Goal: Check status: Check status

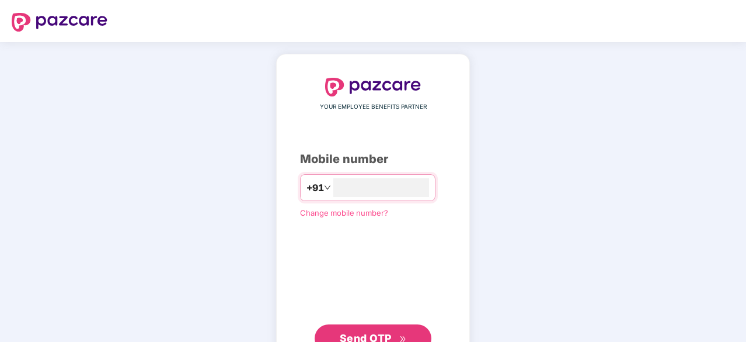
scroll to position [43, 0]
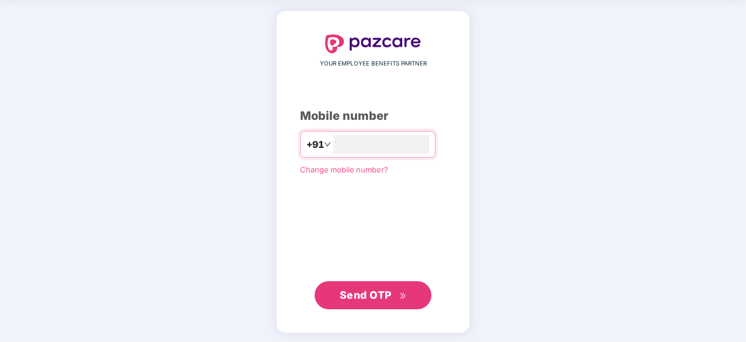
type input "**********"
click at [381, 287] on span "Send OTP" at bounding box center [373, 293] width 67 height 16
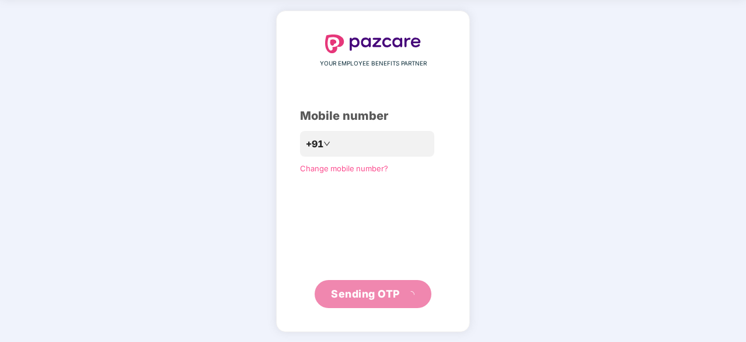
scroll to position [39, 0]
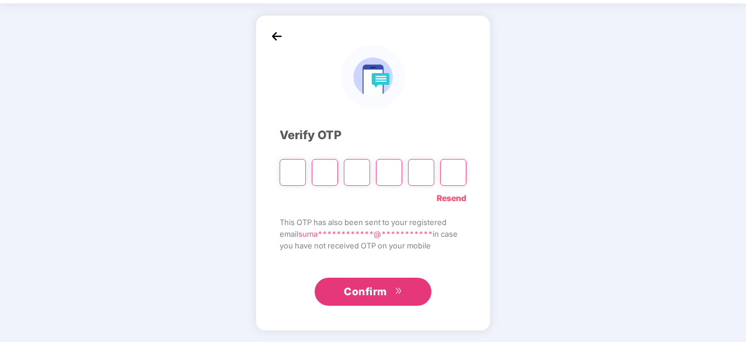
type input "*"
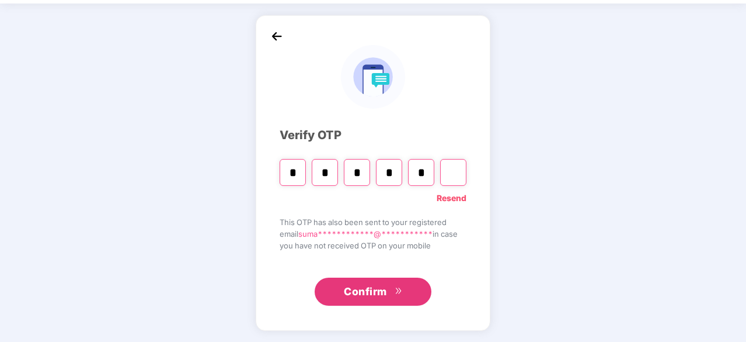
type input "*"
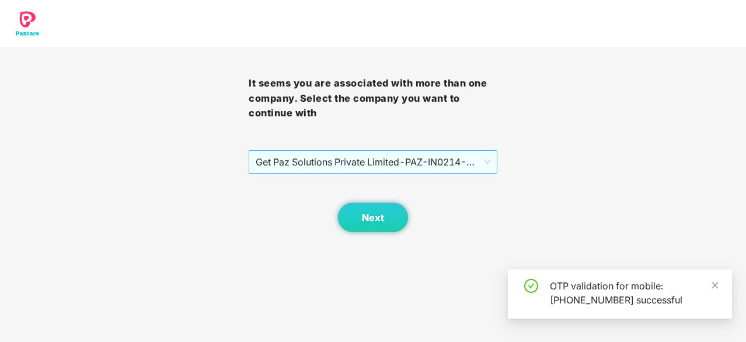
click at [438, 167] on span "Get Paz Solutions Private Limited - PAZ-IN0214 - EMPLOYEE" at bounding box center [373, 162] width 235 height 22
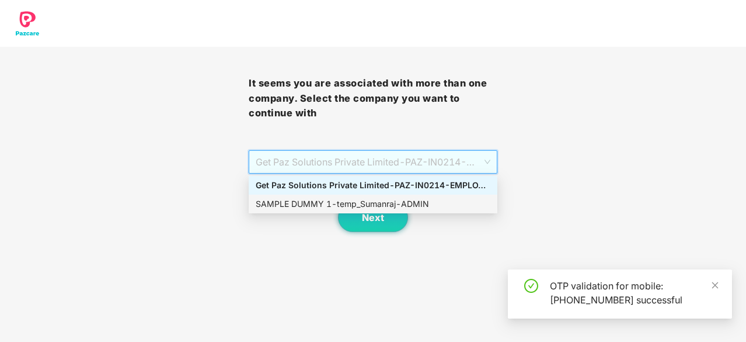
click at [398, 197] on div "SAMPLE DUMMY 1 - temp_Sumanraj - ADMIN" at bounding box center [373, 203] width 249 height 19
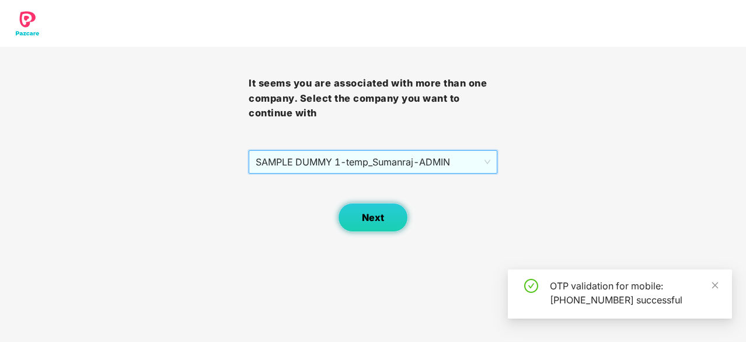
click at [373, 215] on span "Next" at bounding box center [373, 217] width 22 height 11
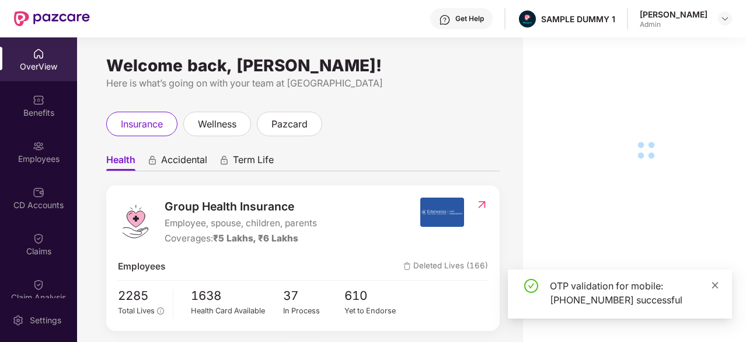
click at [713, 287] on icon "close" at bounding box center [715, 285] width 8 height 8
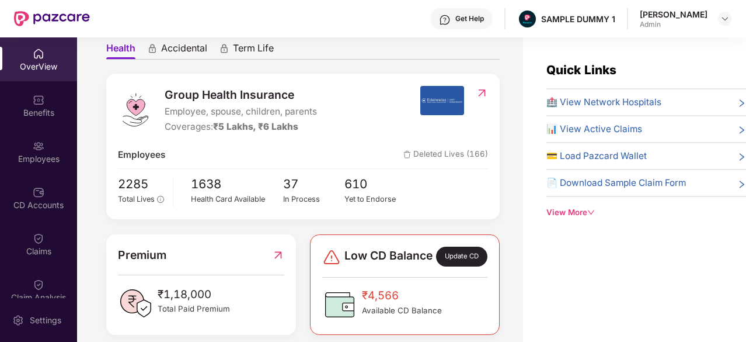
scroll to position [111, 0]
click at [612, 98] on span "🏥 View Network Hospitals" at bounding box center [603, 102] width 115 height 14
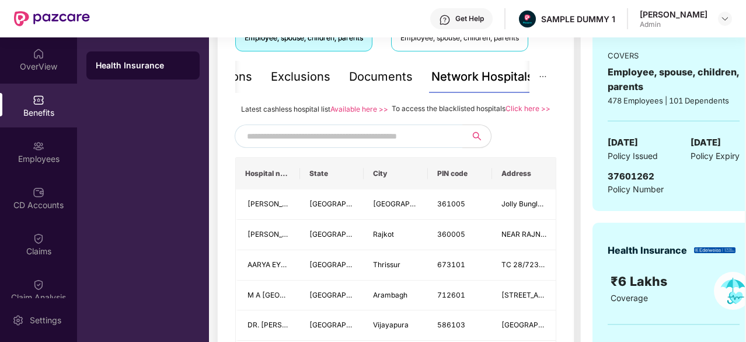
scroll to position [234, 0]
click at [328, 144] on input "text" at bounding box center [347, 137] width 200 height 18
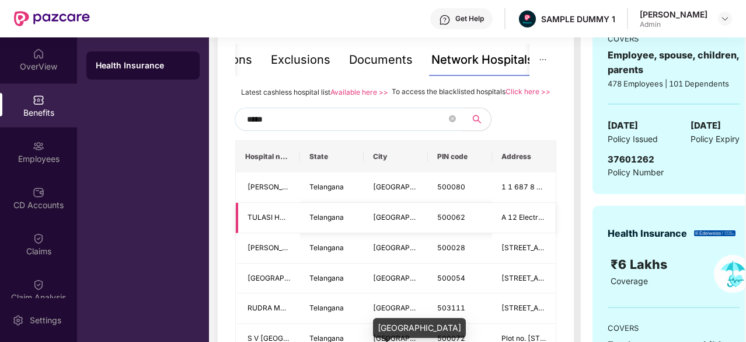
scroll to position [242, 0]
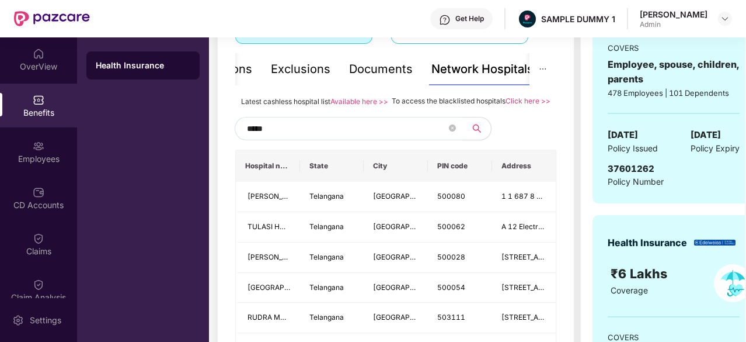
type input "*****"
drag, startPoint x: 501, startPoint y: 103, endPoint x: 438, endPoint y: 102, distance: 63.1
click at [438, 102] on span "To access the blacklisted hospitals" at bounding box center [449, 100] width 114 height 9
click at [402, 71] on div "Documents" at bounding box center [381, 69] width 64 height 18
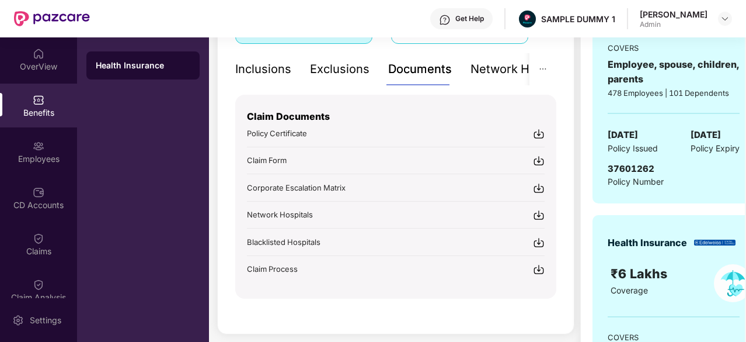
click at [271, 69] on div "Inclusions" at bounding box center [263, 69] width 56 height 18
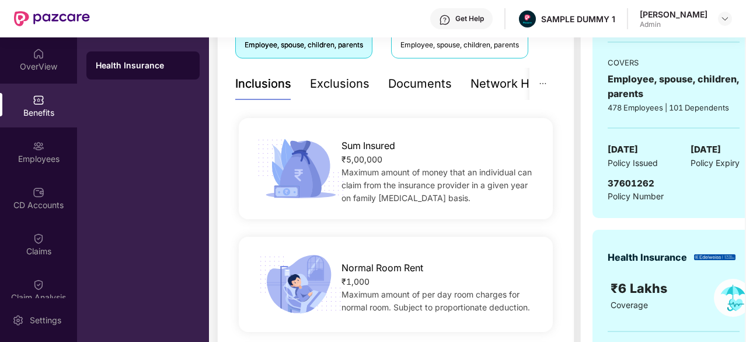
scroll to position [214, 0]
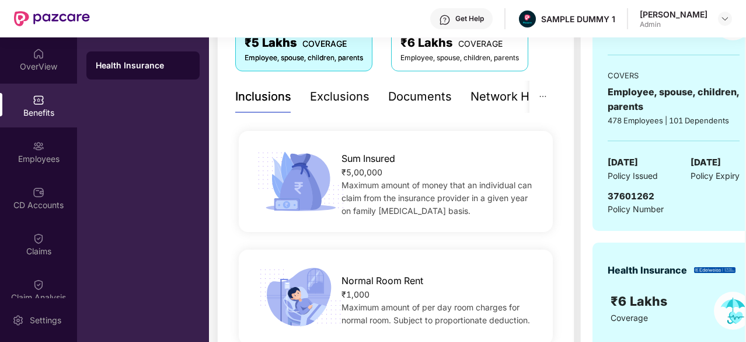
click at [335, 99] on div "Exclusions" at bounding box center [340, 97] width 60 height 18
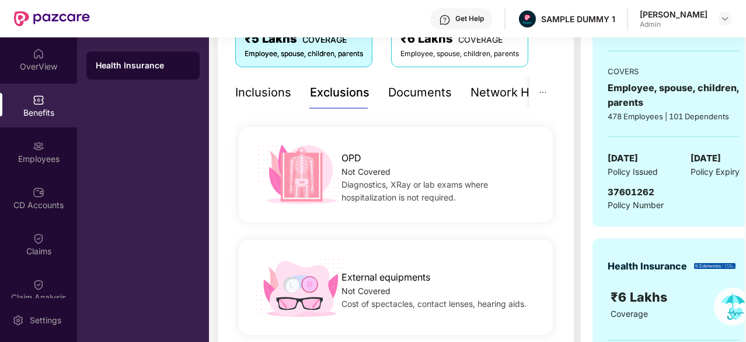
scroll to position [218, 0]
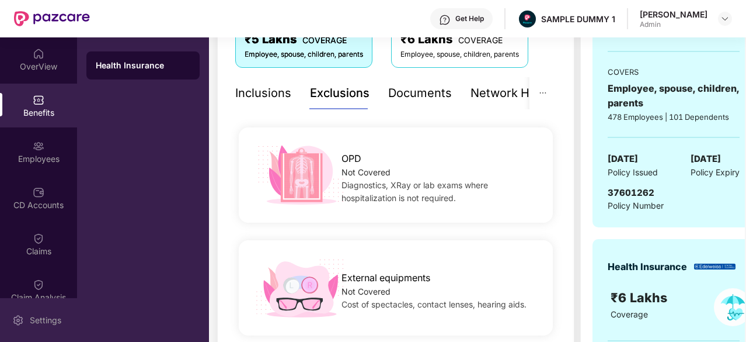
click at [35, 316] on div "Settings" at bounding box center [45, 320] width 39 height 12
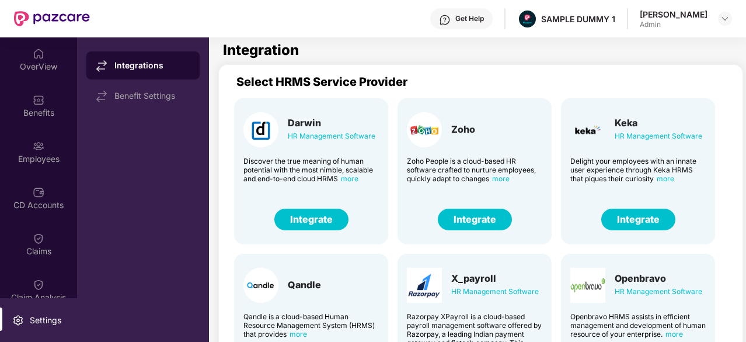
click at [625, 215] on button "Integrate" at bounding box center [638, 219] width 74 height 22
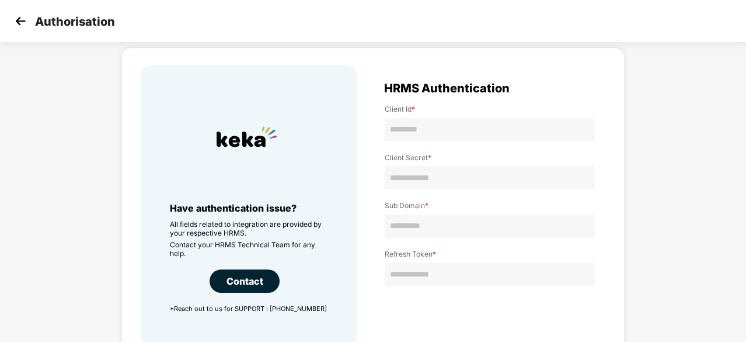
scroll to position [36, 0]
click at [20, 26] on img at bounding box center [21, 21] width 18 height 18
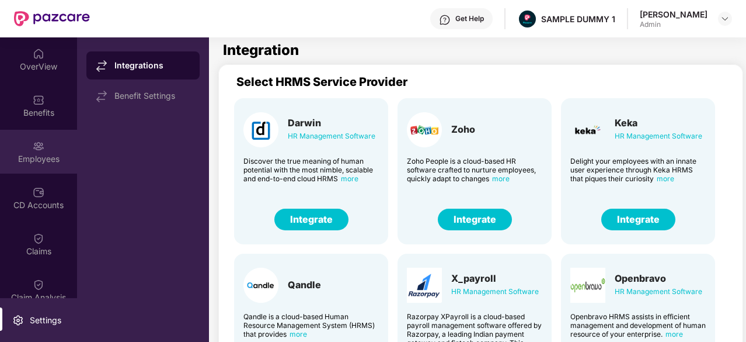
click at [44, 148] on div "Employees" at bounding box center [38, 152] width 77 height 44
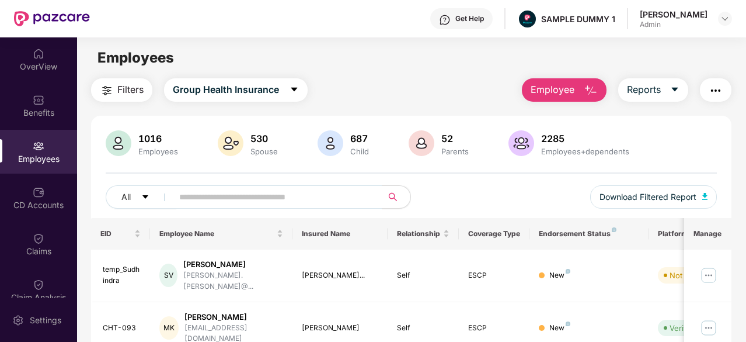
click at [584, 91] on img "button" at bounding box center [591, 90] width 14 height 14
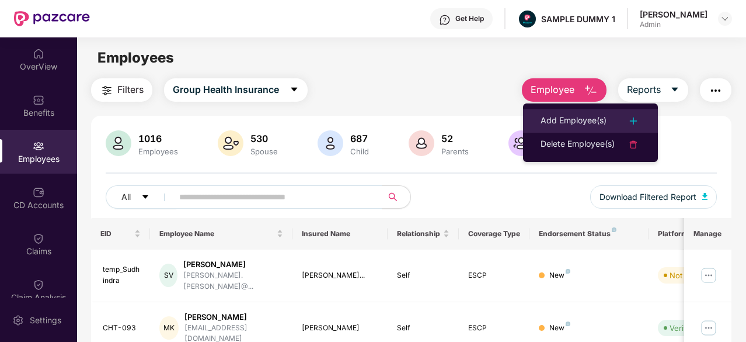
click at [574, 124] on div "Add Employee(s)" at bounding box center [574, 121] width 66 height 14
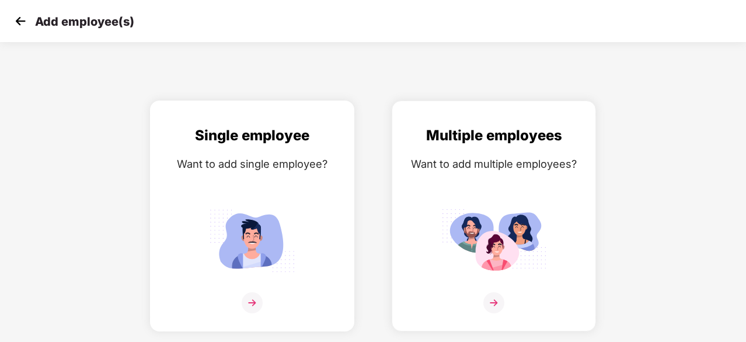
click at [270, 207] on img at bounding box center [252, 240] width 105 height 73
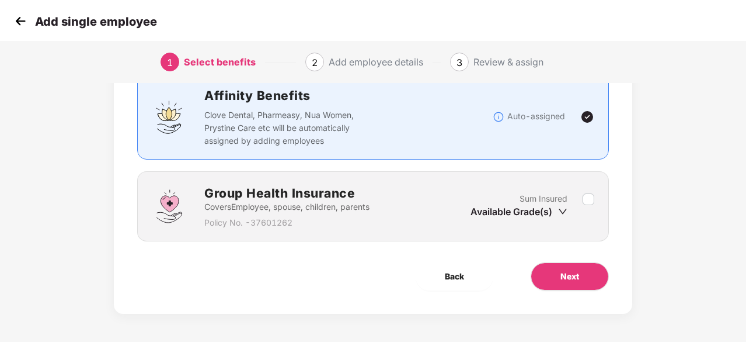
scroll to position [89, 0]
click at [558, 277] on button "Next" at bounding box center [570, 276] width 78 height 28
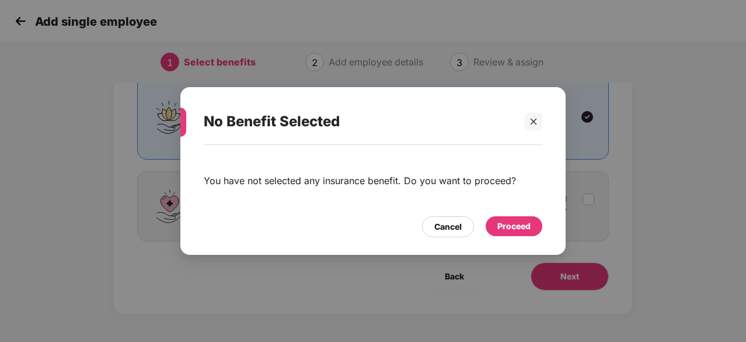
click at [508, 229] on div "Proceed" at bounding box center [513, 226] width 33 height 13
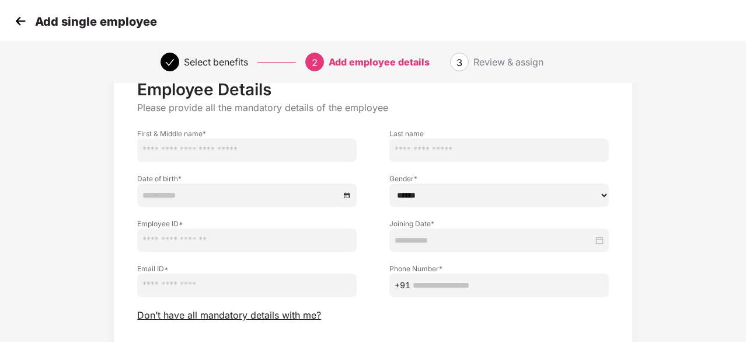
scroll to position [44, 0]
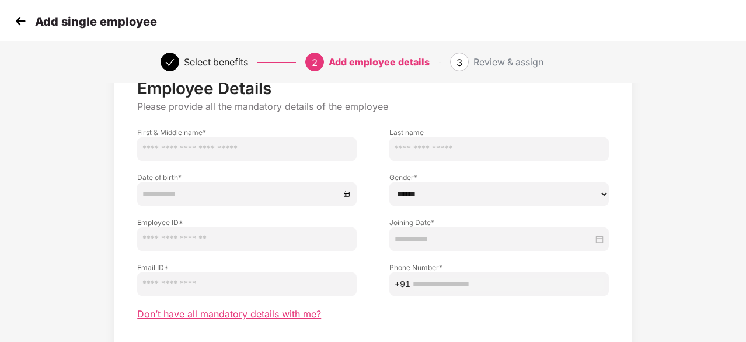
click at [304, 313] on span "Don’t have all mandatory details with me?" at bounding box center [229, 314] width 184 height 12
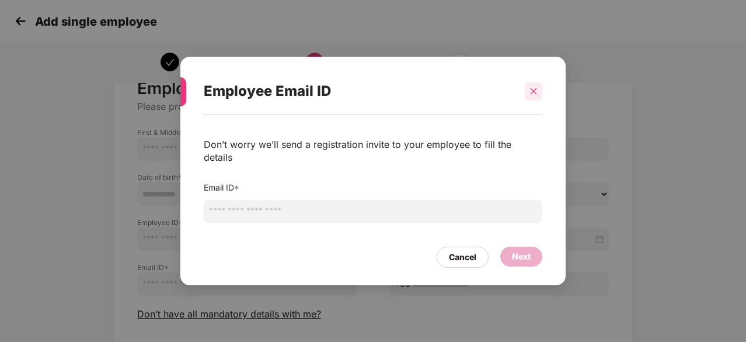
click at [532, 95] on icon "close" at bounding box center [533, 91] width 8 height 8
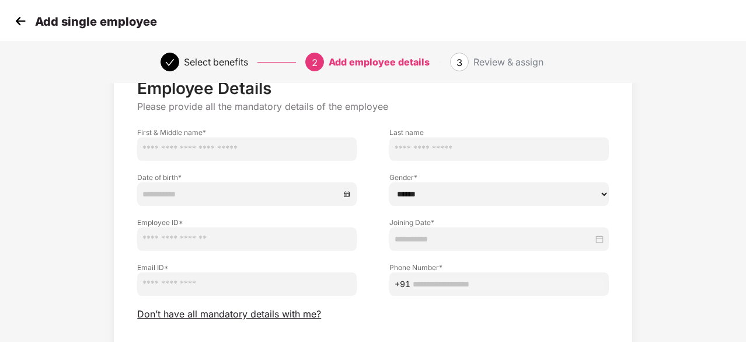
click at [27, 25] on img at bounding box center [21, 21] width 18 height 18
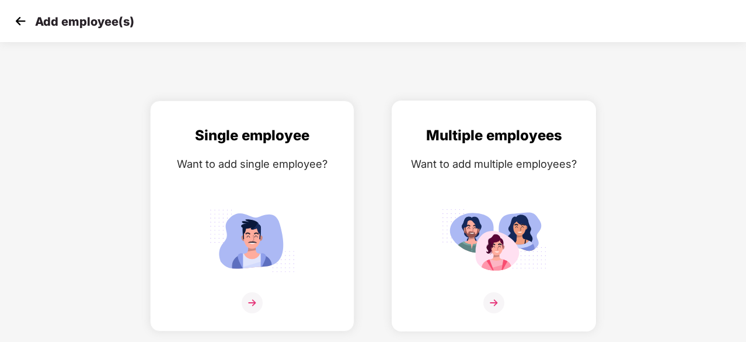
click at [461, 193] on div "Multiple employees Want to add multiple employees?" at bounding box center [494, 225] width 180 height 203
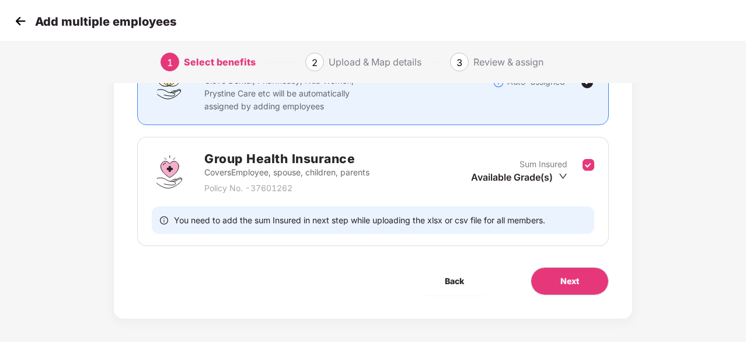
scroll to position [127, 0]
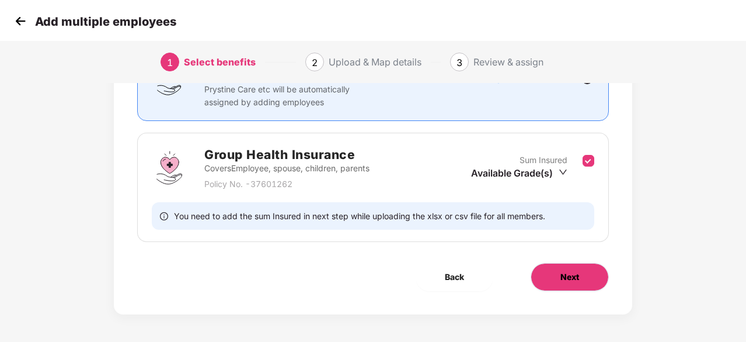
click at [571, 274] on span "Next" at bounding box center [569, 276] width 19 height 13
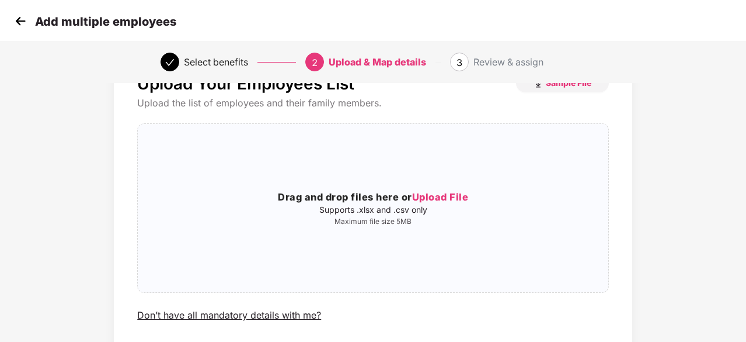
scroll to position [45, 0]
click at [22, 20] on img at bounding box center [21, 21] width 18 height 18
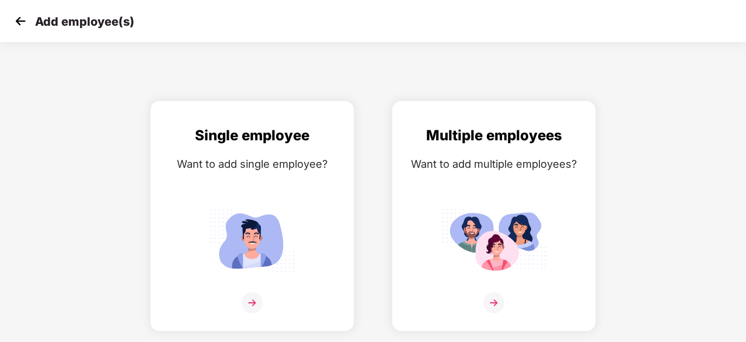
click at [20, 20] on img at bounding box center [21, 21] width 18 height 18
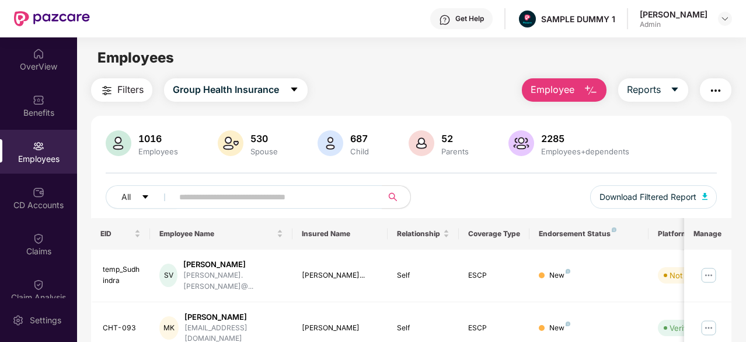
scroll to position [120, 0]
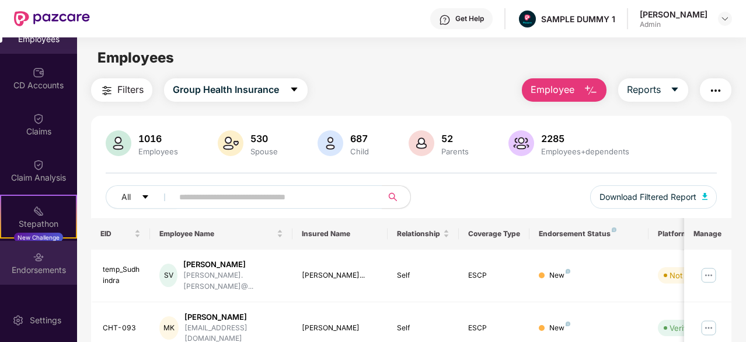
click at [41, 248] on div "Endorsements" at bounding box center [38, 263] width 77 height 44
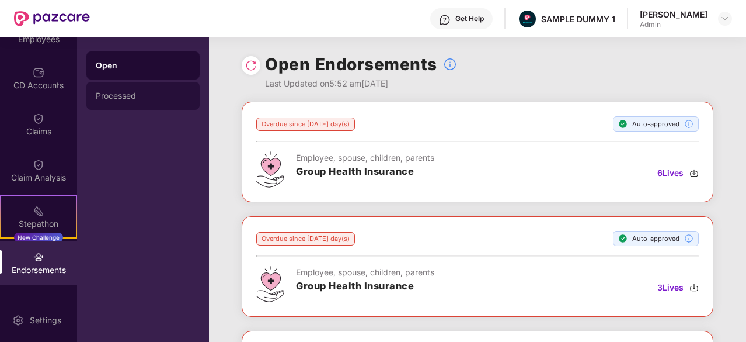
click at [135, 96] on div "Processed" at bounding box center [143, 95] width 95 height 9
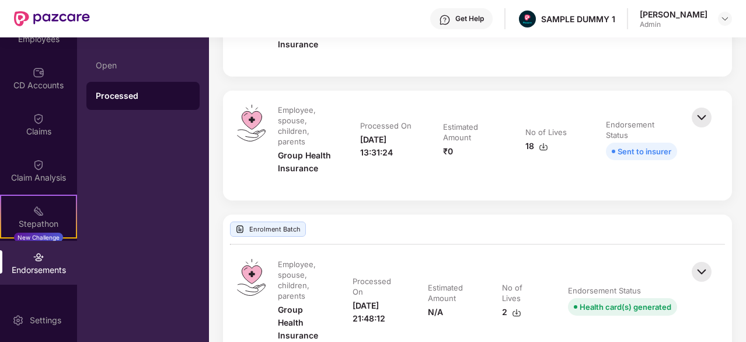
scroll to position [594, 0]
click at [701, 276] on img at bounding box center [702, 271] width 26 height 26
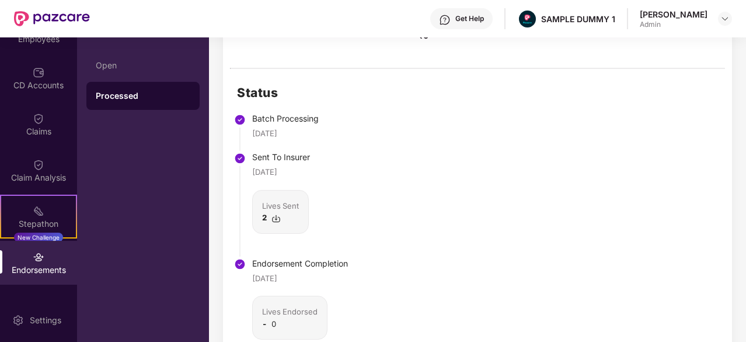
scroll to position [952, 0]
drag, startPoint x: 306, startPoint y: 127, endPoint x: 252, endPoint y: 129, distance: 53.7
click at [252, 129] on div "[DATE]" at bounding box center [300, 133] width 96 height 12
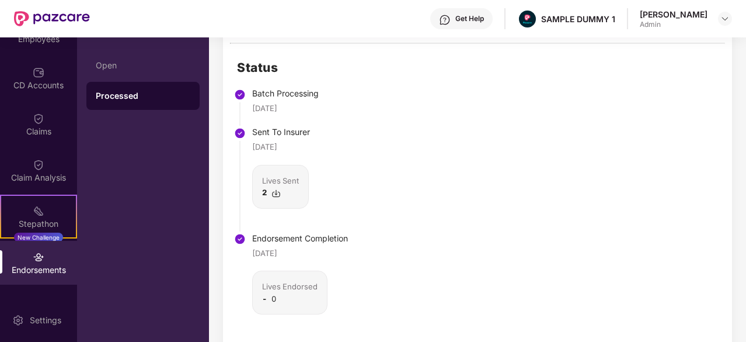
scroll to position [975, 0]
drag, startPoint x: 294, startPoint y: 253, endPoint x: 246, endPoint y: 252, distance: 47.9
click at [246, 252] on li "Endorsement Completion [DATE] Lives Endorsed - 0" at bounding box center [292, 290] width 111 height 106
click at [399, 233] on div "Status Batch Processing 04 Jan 2024 Sent To Insurer 04 Jan 2024 Lives Sent 2 En…" at bounding box center [477, 201] width 509 height 312
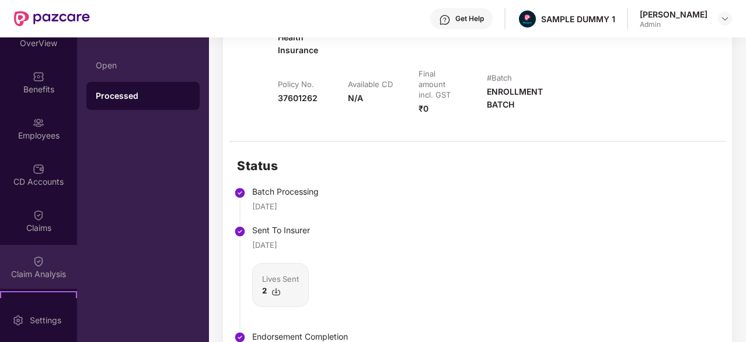
scroll to position [23, 0]
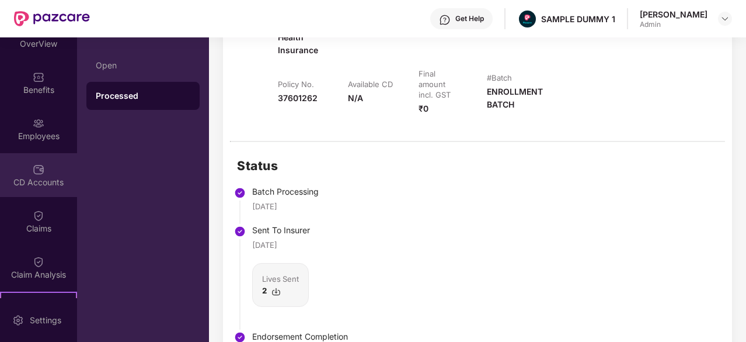
click at [26, 179] on div "CD Accounts" at bounding box center [38, 182] width 77 height 12
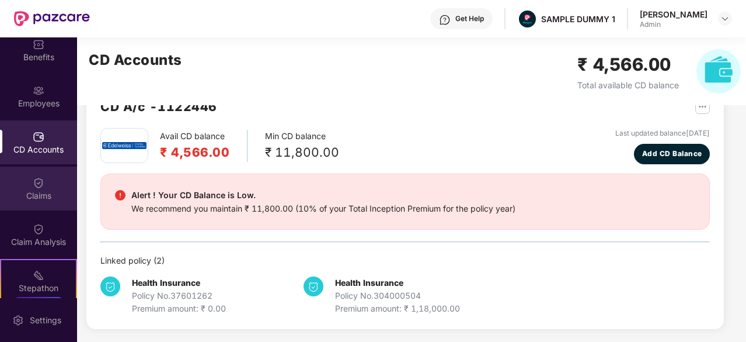
scroll to position [55, 0]
click at [48, 190] on div "Claims" at bounding box center [38, 196] width 77 height 12
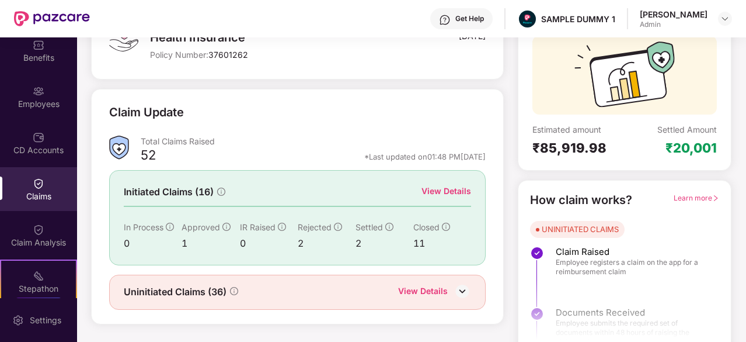
scroll to position [102, 0]
click at [453, 190] on div "View Details" at bounding box center [446, 191] width 50 height 13
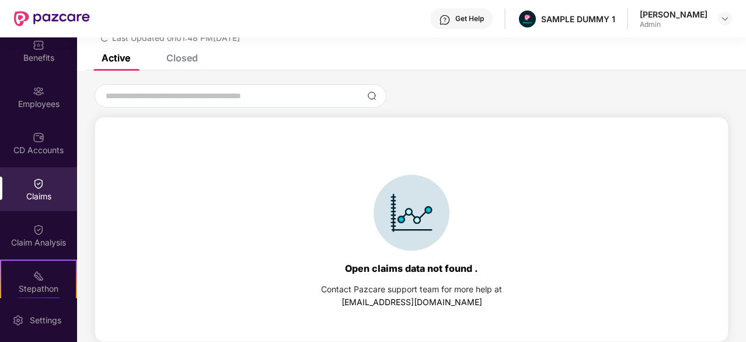
scroll to position [50, 0]
click at [187, 64] on div "Closed" at bounding box center [173, 58] width 49 height 26
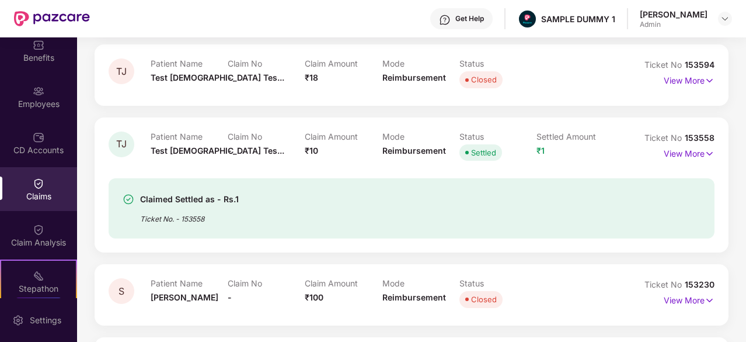
scroll to position [194, 0]
click at [688, 148] on p "View More" at bounding box center [689, 153] width 51 height 16
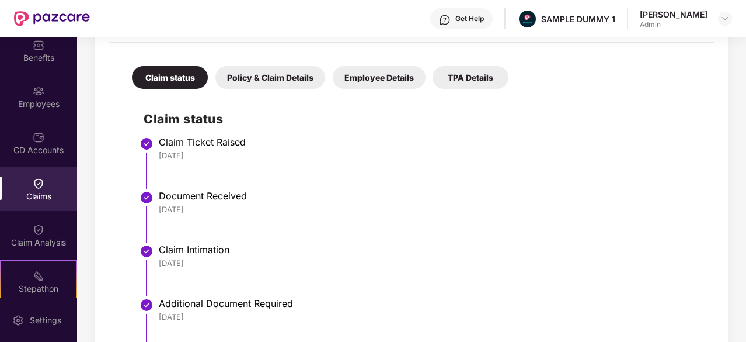
scroll to position [446, 0]
drag, startPoint x: 207, startPoint y: 154, endPoint x: 159, endPoint y: 155, distance: 48.5
click at [159, 155] on div "[DATE]" at bounding box center [431, 156] width 544 height 11
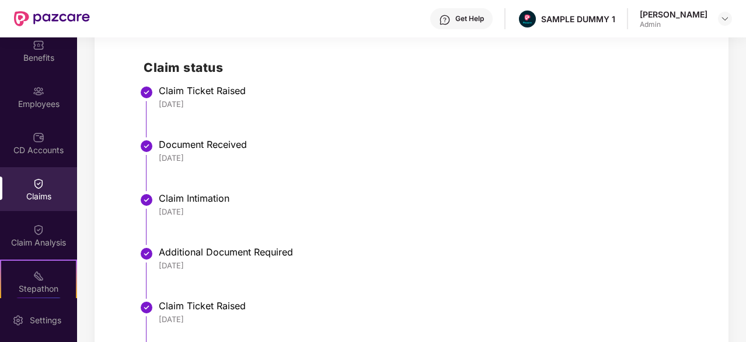
scroll to position [497, 0]
drag, startPoint x: 198, startPoint y: 157, endPoint x: 153, endPoint y: 158, distance: 45.6
click at [153, 158] on li "Document Received [DATE]" at bounding box center [423, 170] width 559 height 54
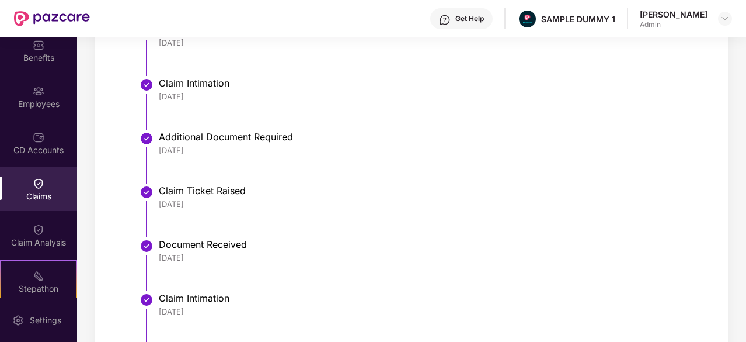
scroll to position [670, 0]
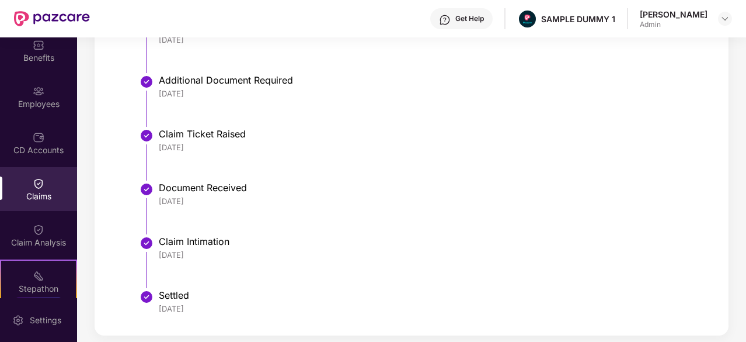
drag, startPoint x: 201, startPoint y: 252, endPoint x: 154, endPoint y: 254, distance: 46.8
click at [154, 254] on li "Claim Intimation 18 Jul 2025" at bounding box center [423, 266] width 559 height 54
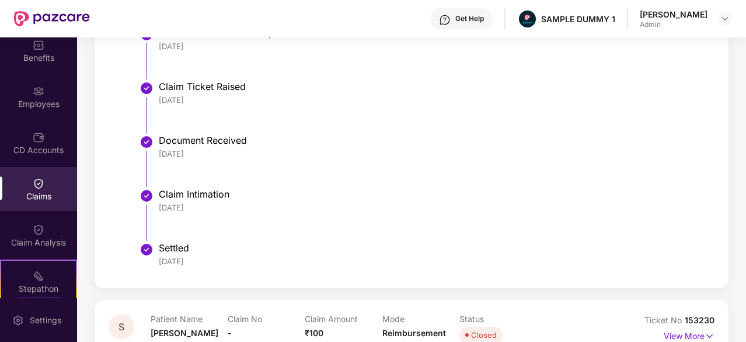
drag, startPoint x: 195, startPoint y: 264, endPoint x: 156, endPoint y: 267, distance: 39.2
click at [156, 267] on li "Settled [DATE]" at bounding box center [423, 260] width 559 height 28
click at [60, 236] on div "Claim Analysis" at bounding box center [38, 242] width 77 height 12
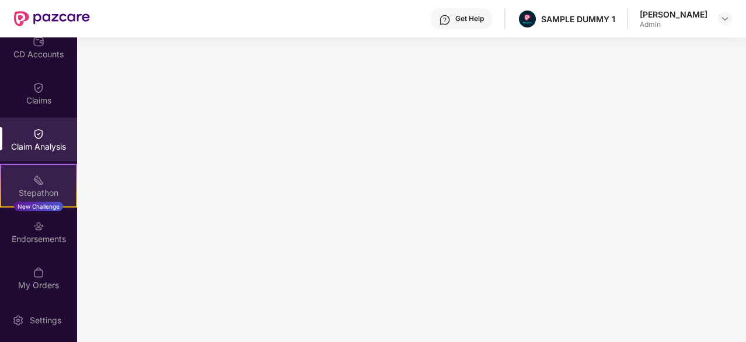
scroll to position [48, 0]
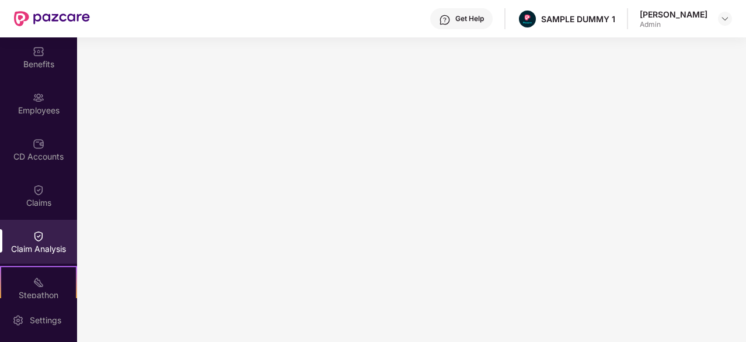
click at [455, 23] on div "Get Help" at bounding box center [469, 18] width 29 height 9
click at [279, 25] on div "Get Help SAMPLE DUMMY 1 [PERSON_NAME] Admin" at bounding box center [411, 18] width 642 height 37
click at [48, 61] on div "Benefits" at bounding box center [38, 64] width 77 height 12
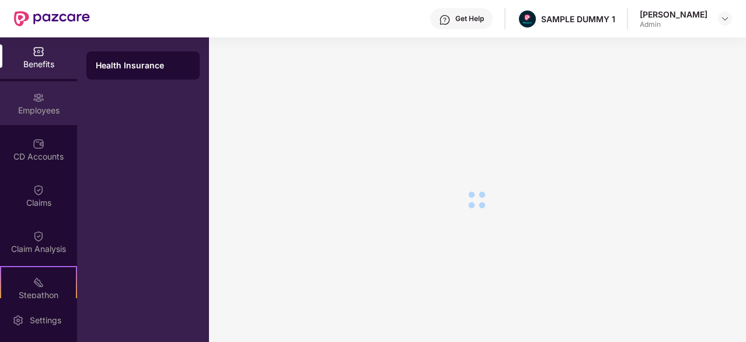
scroll to position [0, 0]
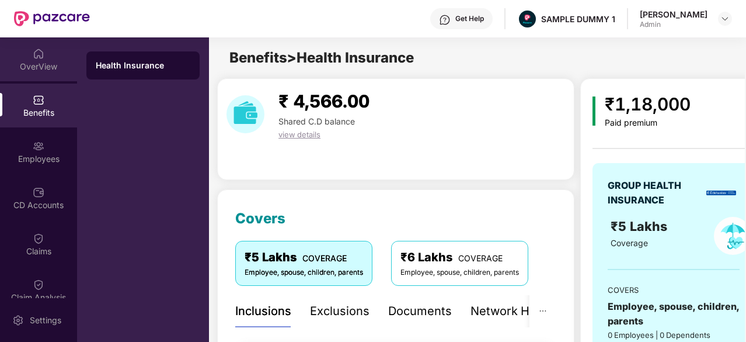
click at [35, 65] on div "OverView" at bounding box center [38, 67] width 77 height 12
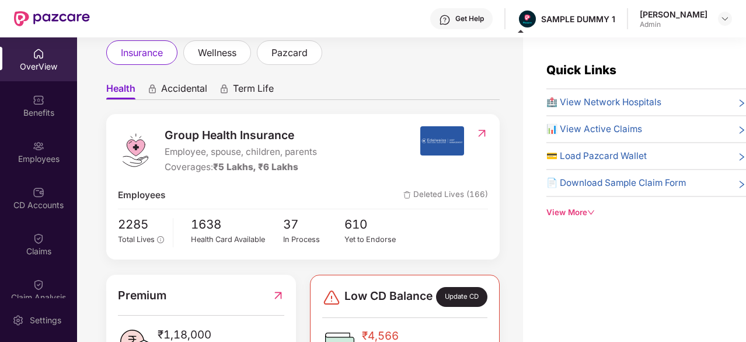
scroll to position [71, 0]
drag, startPoint x: 255, startPoint y: 168, endPoint x: 218, endPoint y: 168, distance: 36.2
click at [218, 168] on span "₹5 Lakhs, ₹6 Lakhs" at bounding box center [255, 167] width 85 height 11
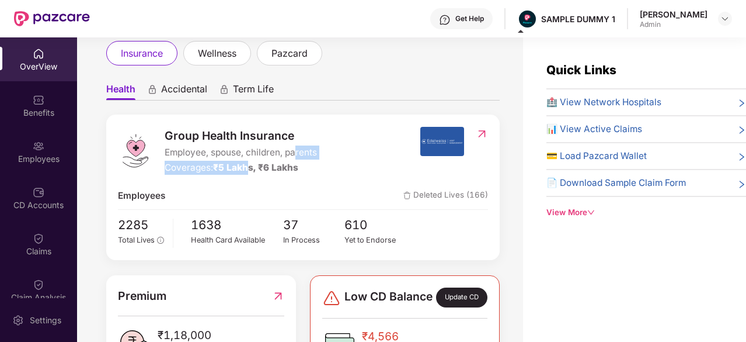
drag, startPoint x: 298, startPoint y: 159, endPoint x: 248, endPoint y: 164, distance: 49.9
click at [248, 164] on div "Group Health Insurance Employee, spouse, children, parents Coverages: ₹5 Lakhs,…" at bounding box center [241, 151] width 152 height 48
click at [293, 179] on div "Group Health Insurance Employee, spouse, children, parents Coverages: ₹5 Lakhs,…" at bounding box center [302, 186] width 393 height 145
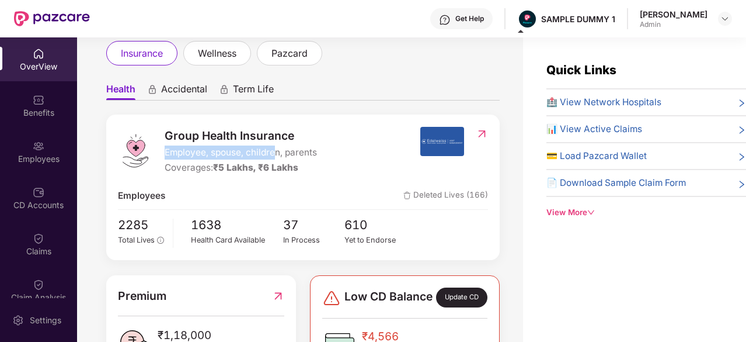
drag, startPoint x: 166, startPoint y: 153, endPoint x: 273, endPoint y: 154, distance: 107.4
click at [273, 154] on span "Employee, spouse, children, parents" at bounding box center [241, 152] width 152 height 14
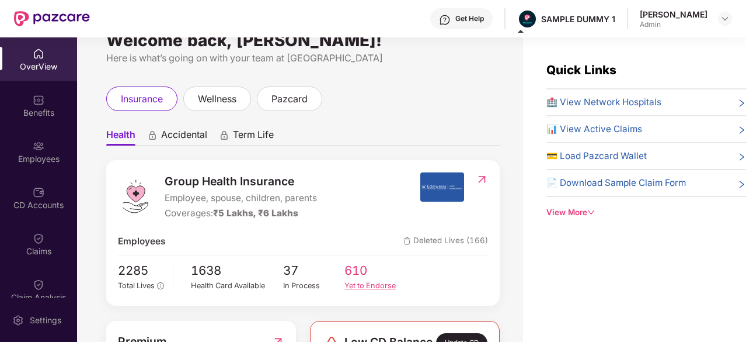
scroll to position [0, 0]
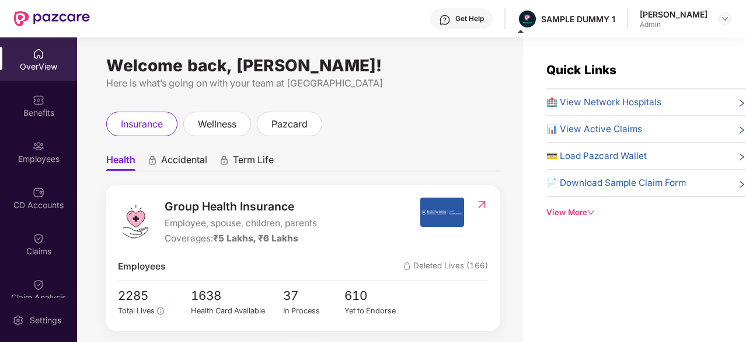
click at [602, 107] on span "🏥 View Network Hospitals" at bounding box center [603, 102] width 115 height 14
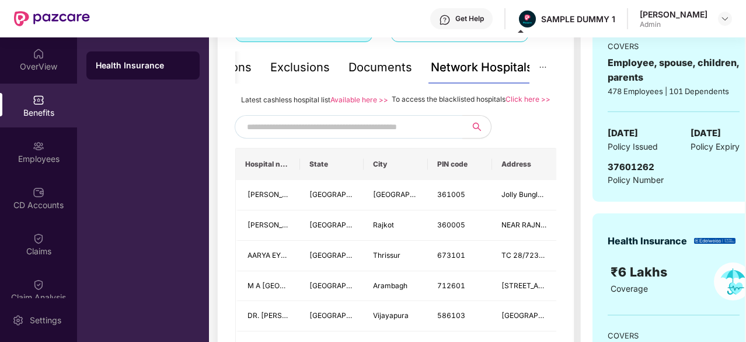
scroll to position [243, 0]
click at [428, 136] on input "text" at bounding box center [347, 128] width 200 height 18
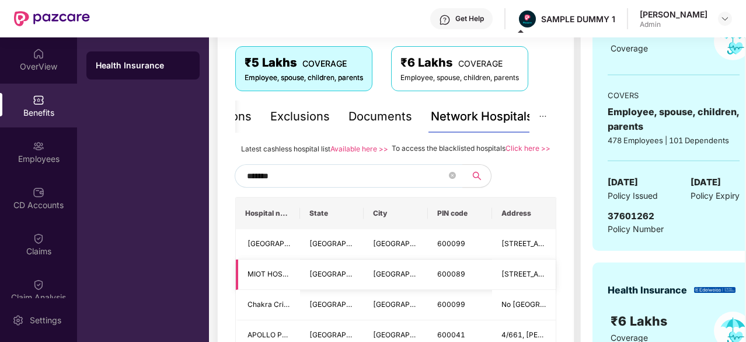
scroll to position [194, 0]
type input "*******"
drag, startPoint x: 391, startPoint y: 149, endPoint x: 502, endPoint y: 151, distance: 110.9
click at [502, 151] on span "To access the blacklisted hospitals" at bounding box center [449, 148] width 114 height 9
click at [528, 183] on div "*******" at bounding box center [395, 176] width 321 height 23
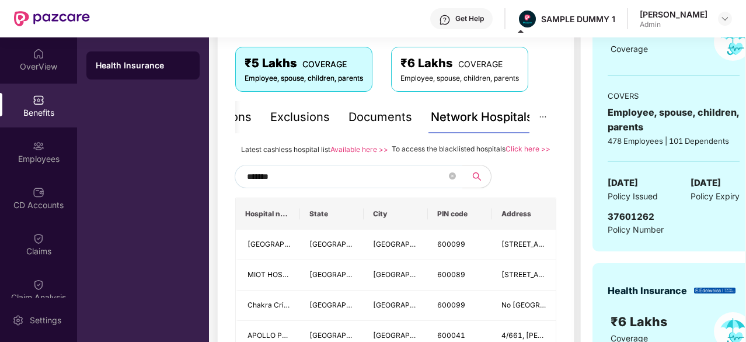
click at [381, 124] on div "Documents" at bounding box center [381, 117] width 64 height 18
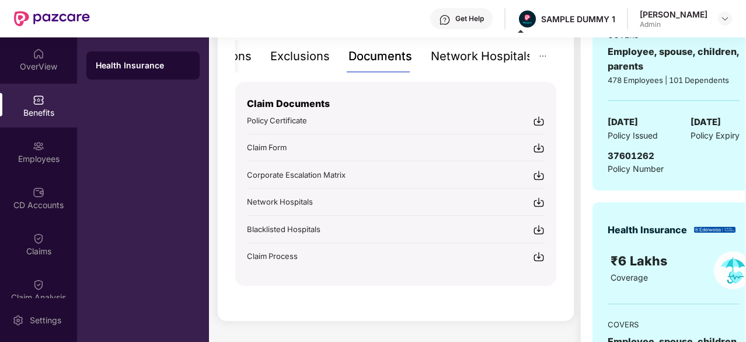
scroll to position [192, 0]
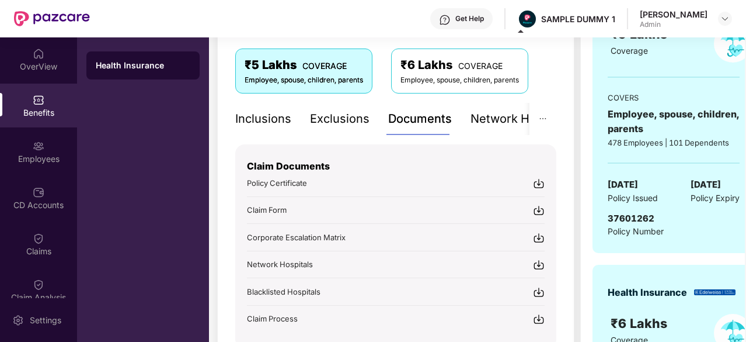
click at [282, 122] on div "Inclusions" at bounding box center [263, 119] width 56 height 18
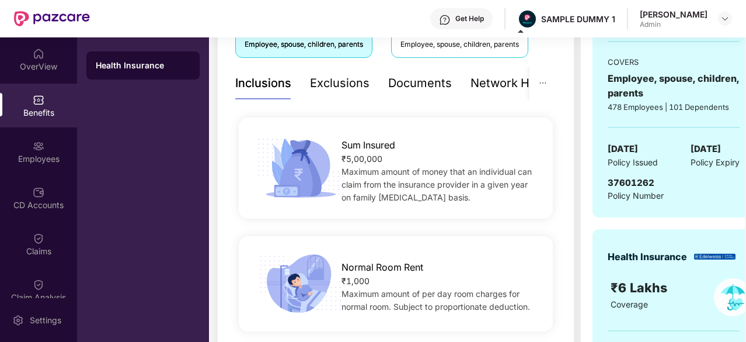
scroll to position [223, 0]
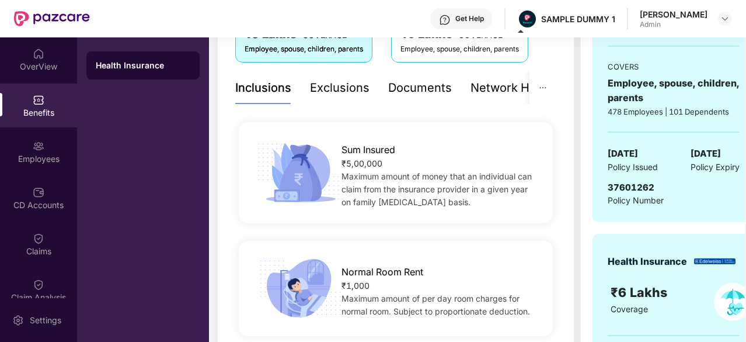
click at [343, 80] on div "Exclusions" at bounding box center [340, 88] width 60 height 18
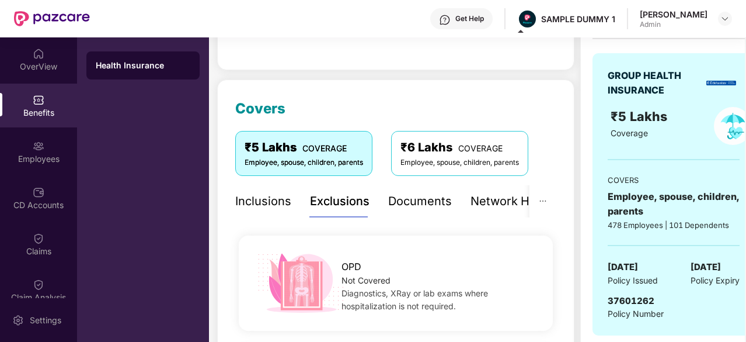
scroll to position [109, 0]
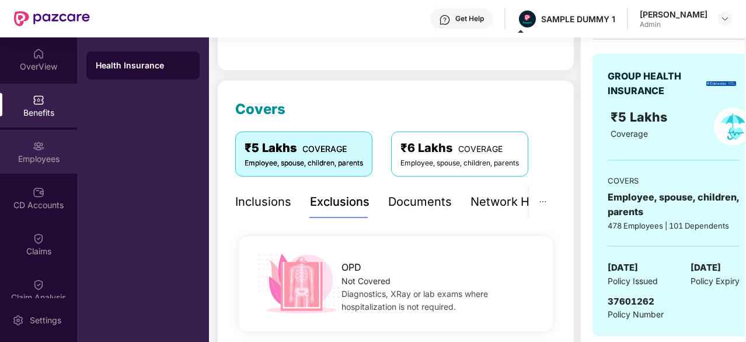
click at [50, 144] on div "Employees" at bounding box center [38, 152] width 77 height 44
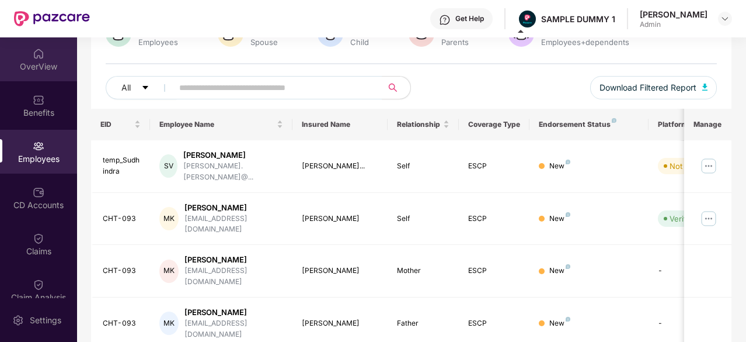
click at [32, 74] on div "OverView" at bounding box center [38, 59] width 77 height 44
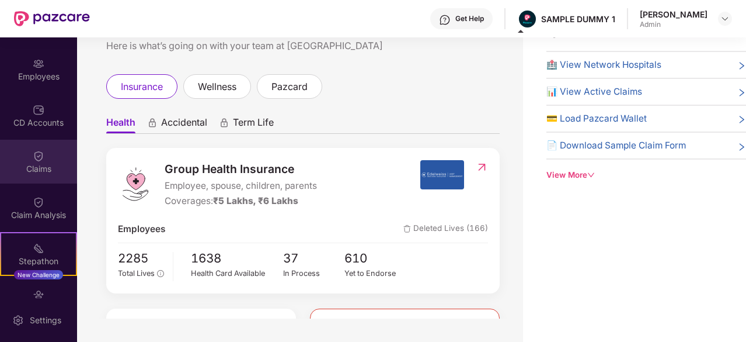
scroll to position [82, 0]
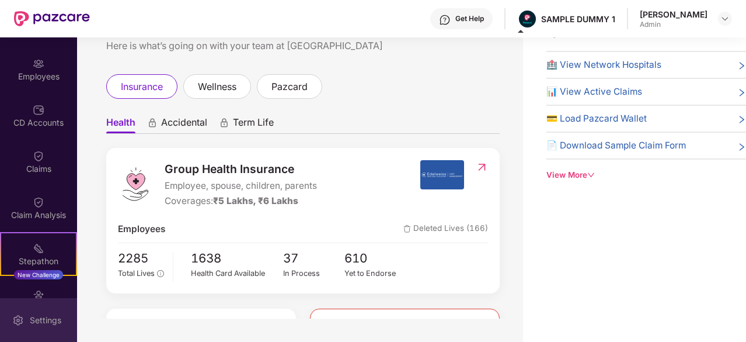
click at [50, 312] on div "Settings" at bounding box center [38, 320] width 77 height 44
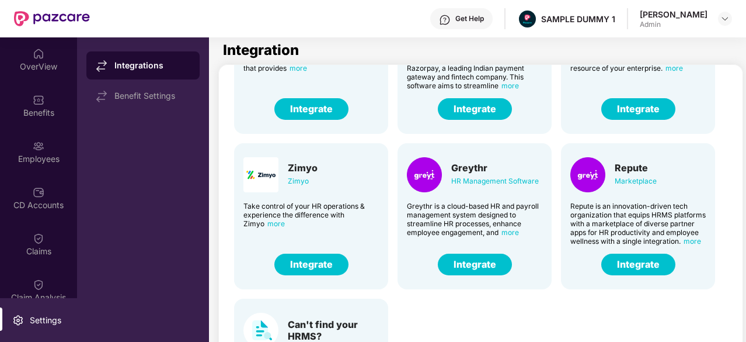
scroll to position [266, 0]
click at [490, 261] on button "Integrate" at bounding box center [475, 264] width 74 height 22
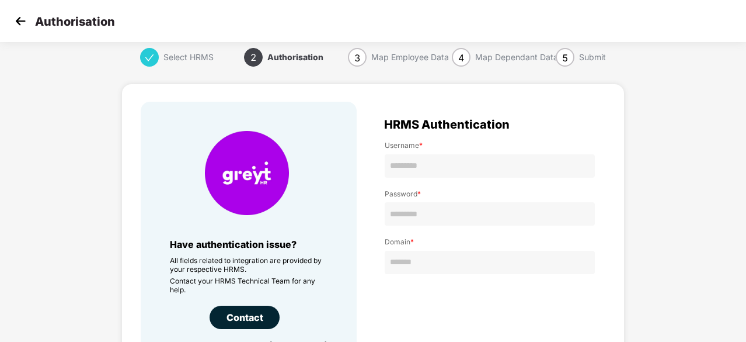
click at [26, 26] on img at bounding box center [21, 21] width 18 height 18
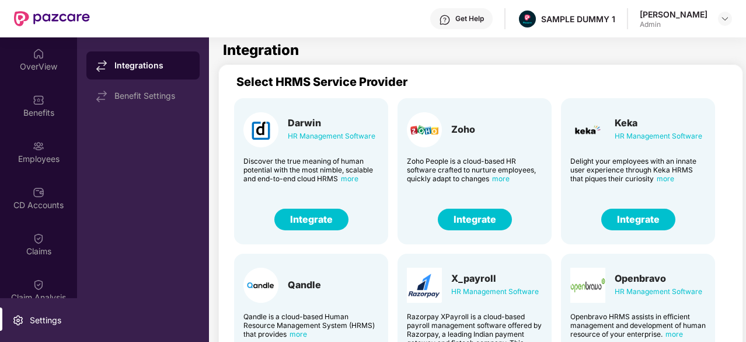
click at [32, 164] on div "Employees" at bounding box center [38, 159] width 77 height 12
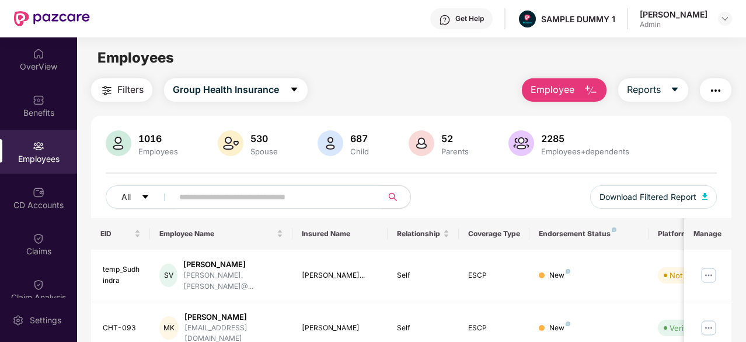
click at [583, 87] on button "Employee" at bounding box center [564, 89] width 85 height 23
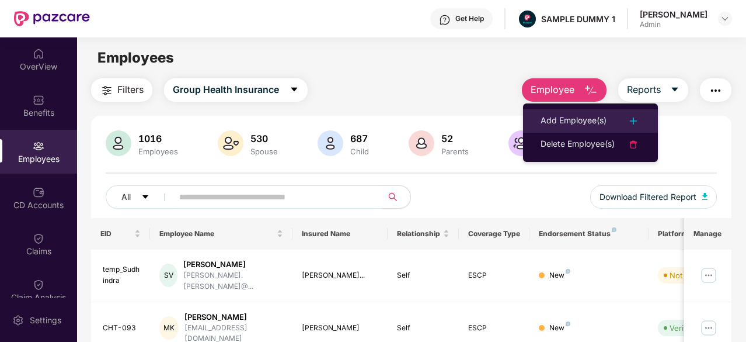
click at [576, 120] on div "Add Employee(s)" at bounding box center [574, 121] width 66 height 14
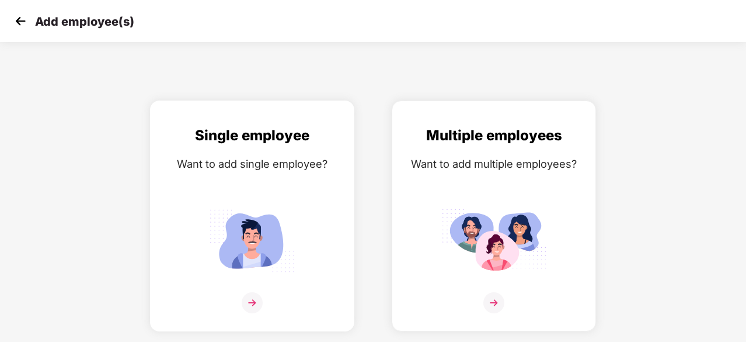
click at [263, 213] on img at bounding box center [252, 240] width 105 height 73
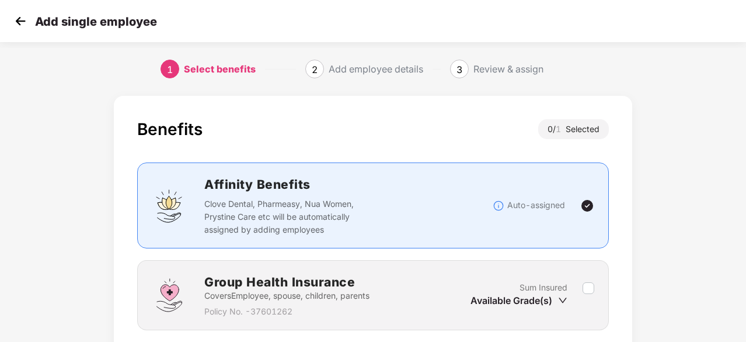
scroll to position [88, 0]
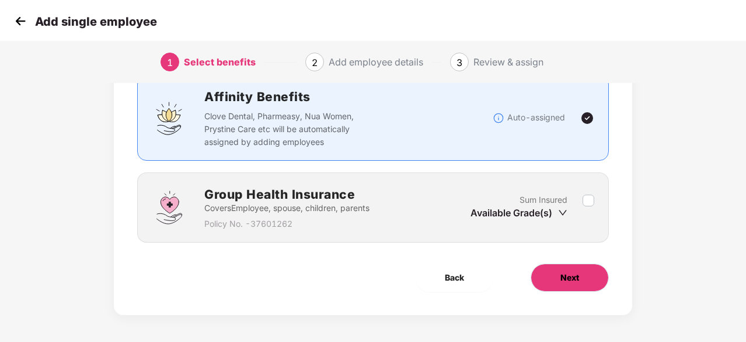
click at [563, 268] on button "Next" at bounding box center [570, 277] width 78 height 28
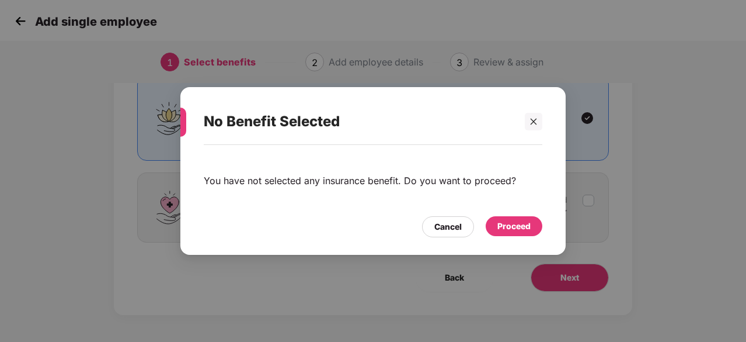
click at [494, 222] on div "Proceed" at bounding box center [514, 226] width 57 height 20
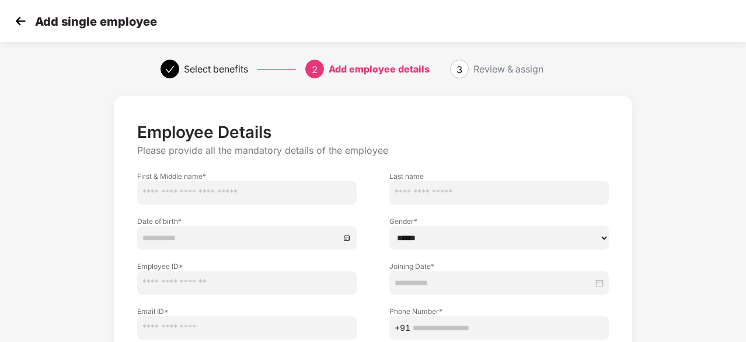
scroll to position [65, 0]
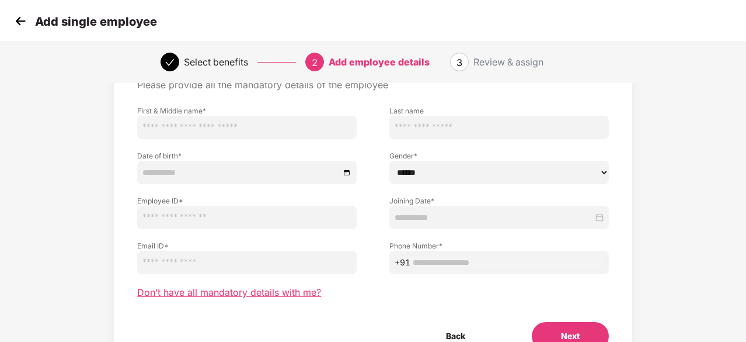
click at [306, 290] on span "Don’t have all mandatory details with me?" at bounding box center [229, 292] width 184 height 12
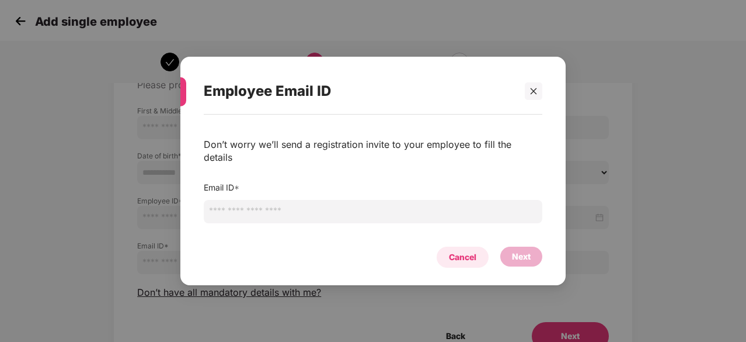
click at [459, 250] on div "Cancel" at bounding box center [462, 256] width 27 height 13
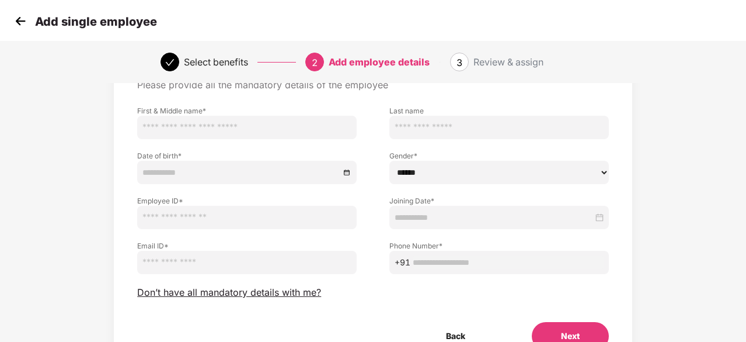
click at [23, 19] on img at bounding box center [21, 21] width 18 height 18
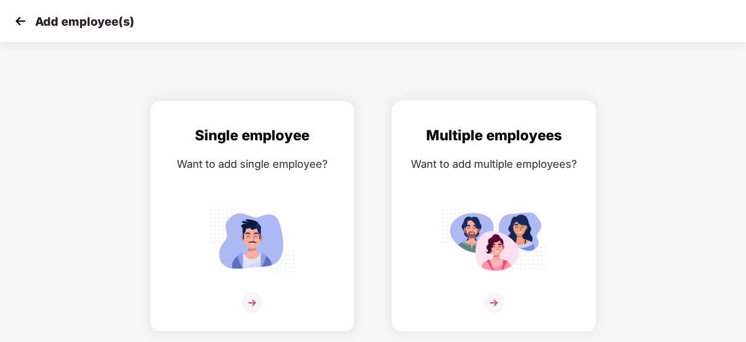
click at [503, 180] on div "Multiple employees Want to add multiple employees?" at bounding box center [494, 225] width 180 height 203
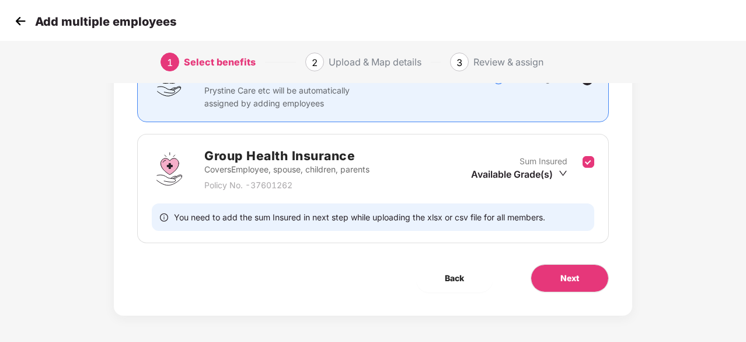
scroll to position [128, 0]
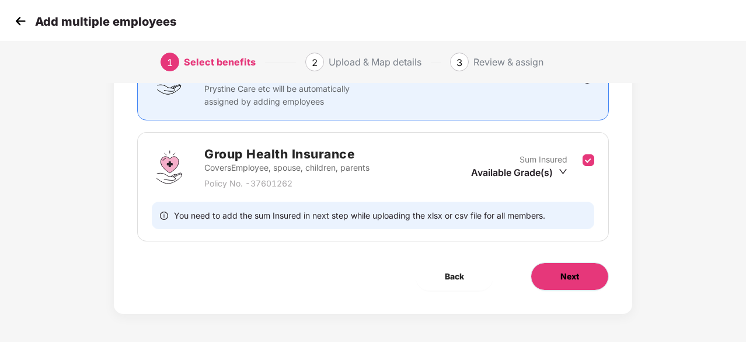
click at [549, 274] on button "Next" at bounding box center [570, 276] width 78 height 28
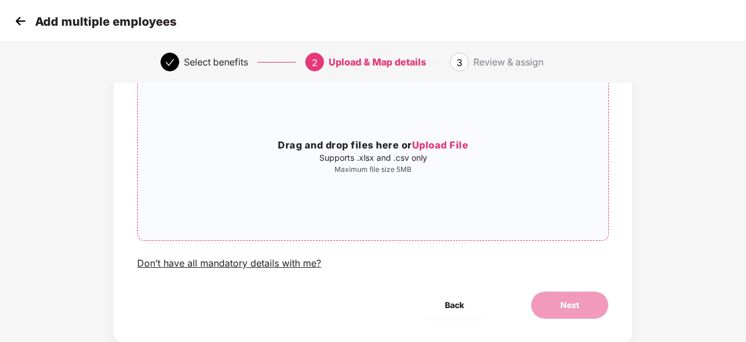
scroll to position [97, 0]
click at [23, 23] on img at bounding box center [21, 21] width 18 height 18
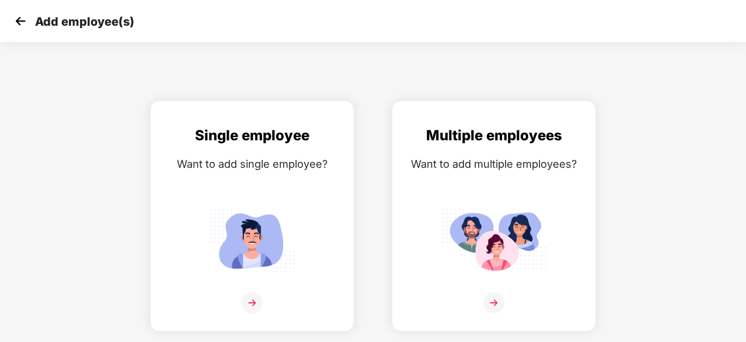
click at [13, 25] on img at bounding box center [21, 21] width 18 height 18
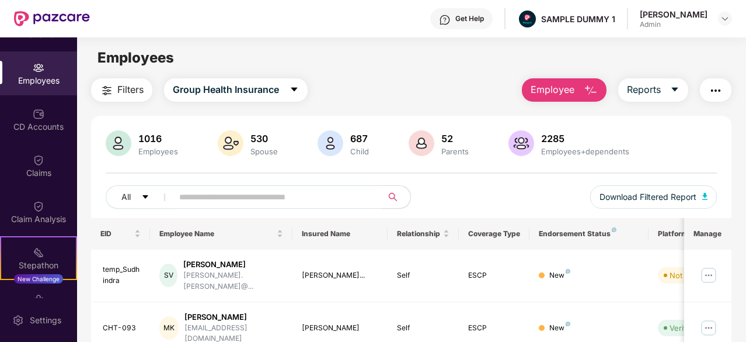
scroll to position [142, 0]
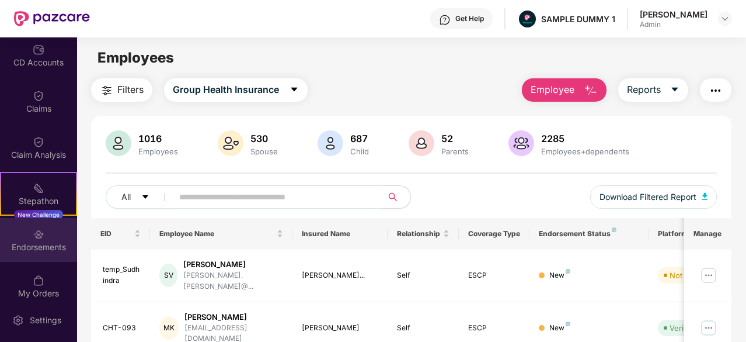
click at [38, 255] on div "Endorsements" at bounding box center [38, 240] width 77 height 44
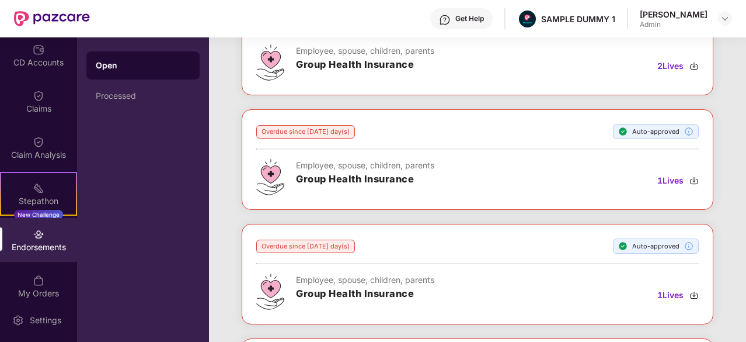
scroll to position [461, 0]
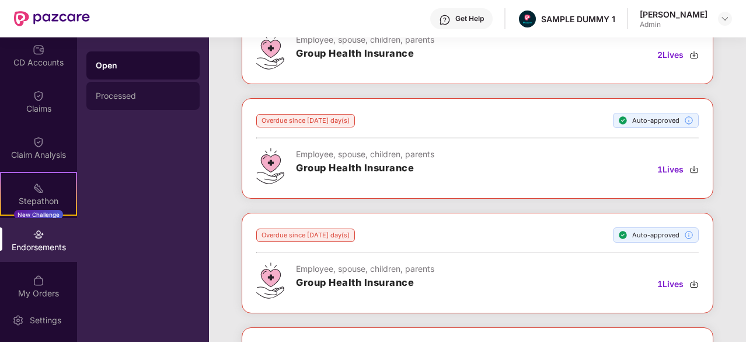
click at [138, 87] on div "Processed" at bounding box center [142, 96] width 113 height 28
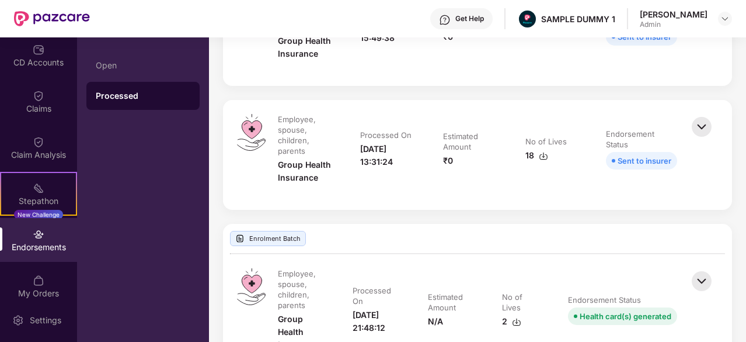
scroll to position [667, 0]
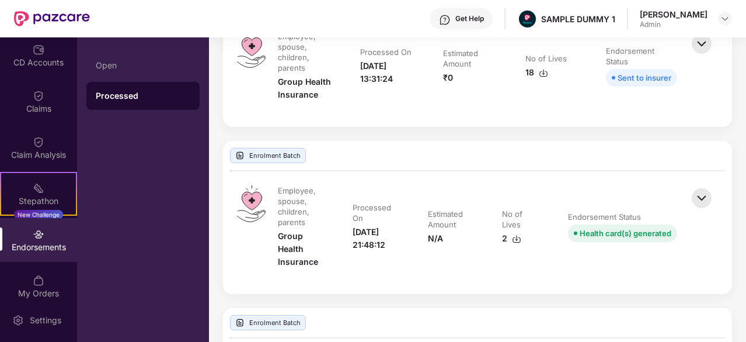
click at [693, 204] on img at bounding box center [702, 198] width 26 height 26
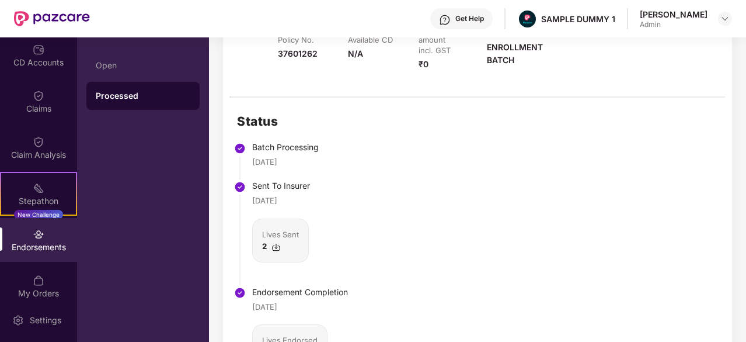
scroll to position [922, 0]
drag, startPoint x: 340, startPoint y: 142, endPoint x: 256, endPoint y: 144, distance: 83.5
click at [256, 144] on div "Batch Processing" at bounding box center [300, 147] width 96 height 13
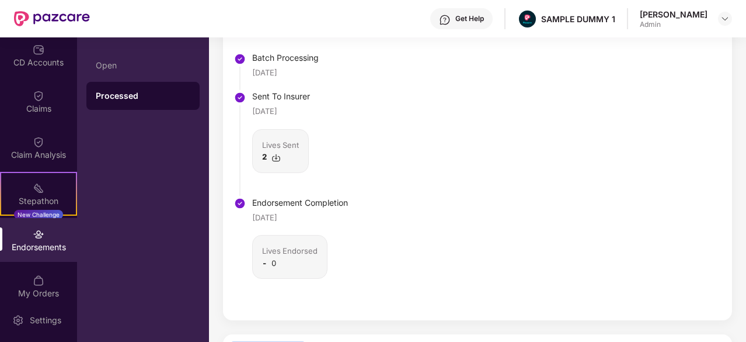
scroll to position [1011, 0]
drag, startPoint x: 311, startPoint y: 217, endPoint x: 250, endPoint y: 216, distance: 60.7
click at [250, 216] on li "Endorsement Completion [DATE] Lives Endorsed - 0" at bounding box center [292, 254] width 111 height 106
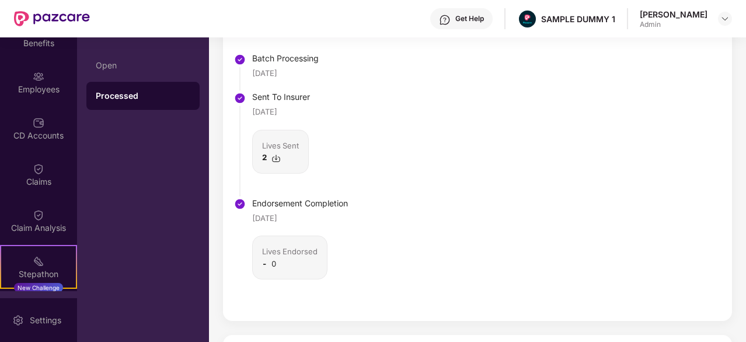
scroll to position [68, 0]
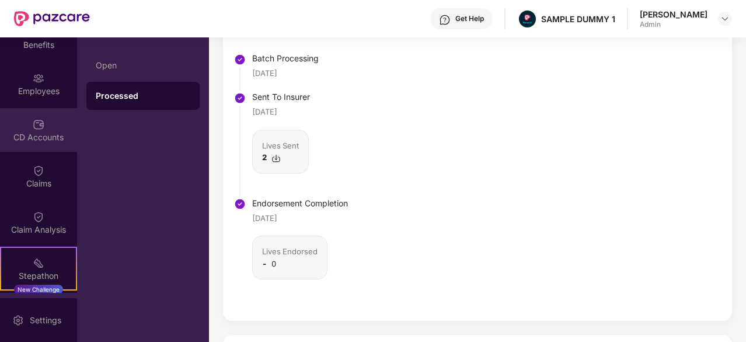
click at [34, 137] on div "CD Accounts" at bounding box center [38, 137] width 77 height 12
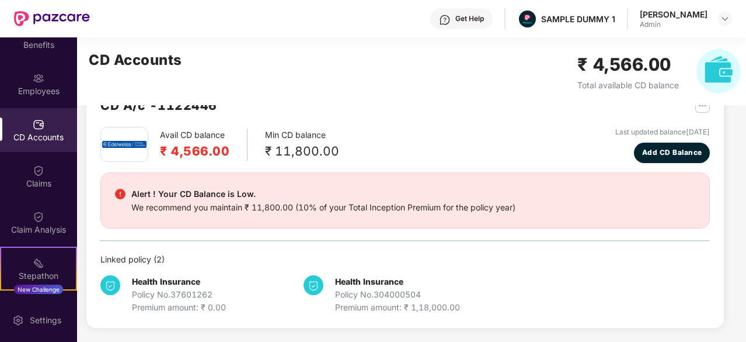
scroll to position [36, 0]
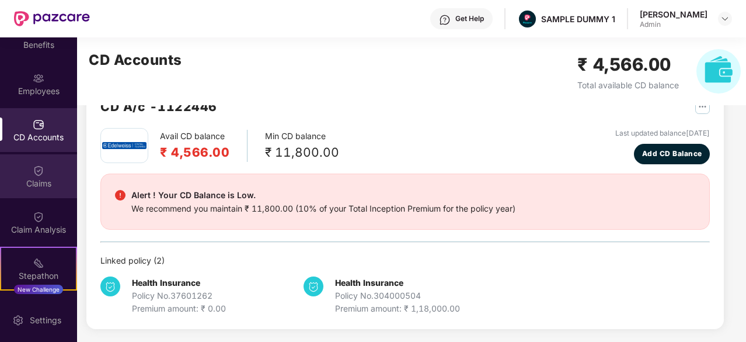
click at [30, 168] on div "Claims" at bounding box center [38, 176] width 77 height 44
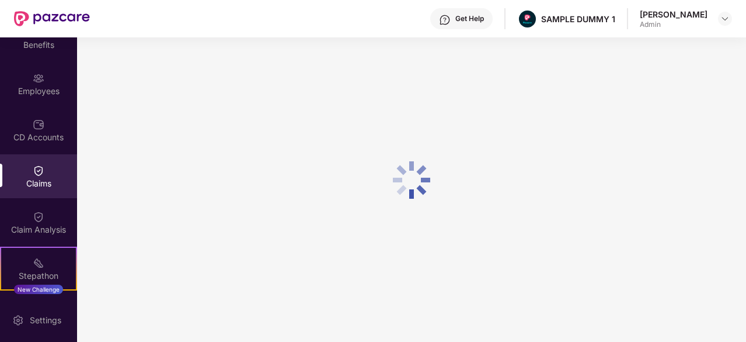
scroll to position [114, 0]
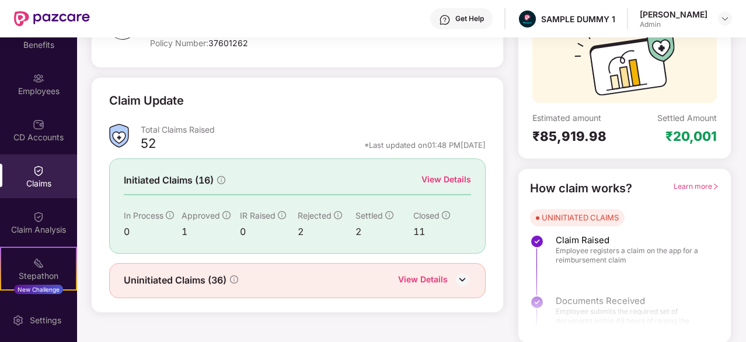
click at [46, 175] on div "Claims" at bounding box center [38, 176] width 77 height 44
click at [456, 182] on div "View Details" at bounding box center [446, 179] width 50 height 13
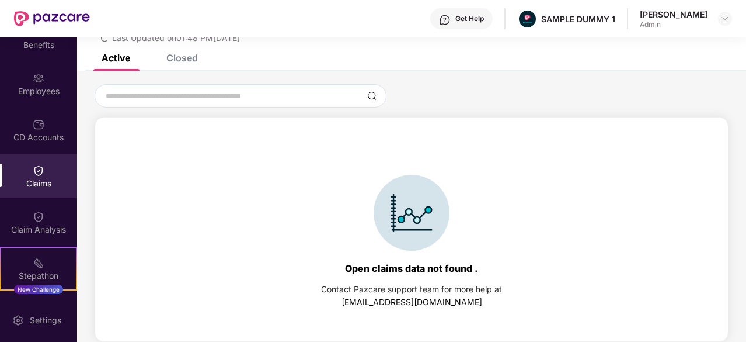
click at [188, 59] on div "Closed" at bounding box center [182, 58] width 32 height 12
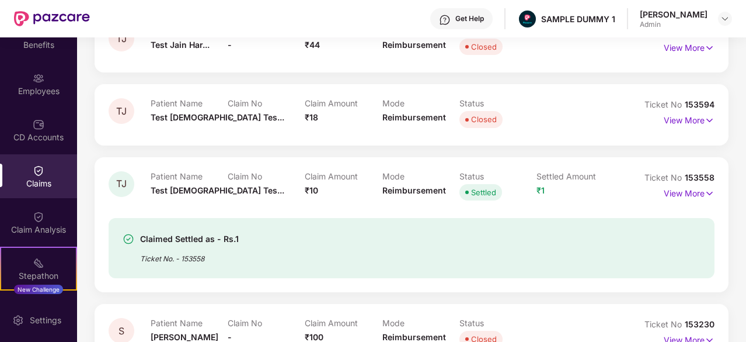
scroll to position [155, 0]
click at [687, 196] on p "View More" at bounding box center [689, 192] width 51 height 16
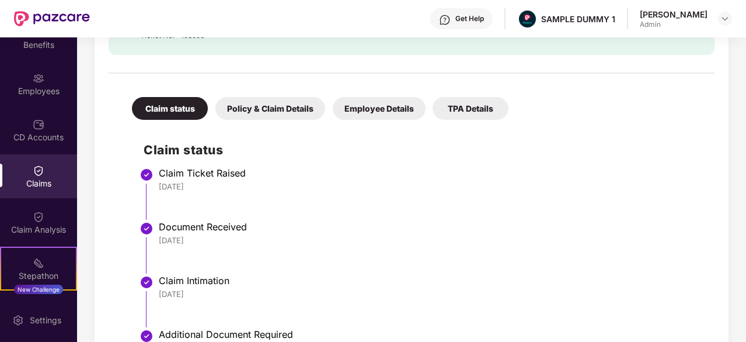
scroll to position [415, 0]
click at [166, 102] on div "Claim status" at bounding box center [170, 108] width 76 height 23
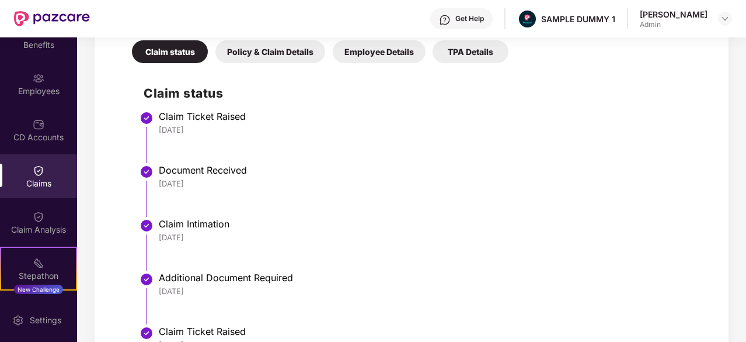
scroll to position [472, 0]
drag, startPoint x: 159, startPoint y: 127, endPoint x: 183, endPoint y: 133, distance: 23.9
click at [183, 133] on div "[DATE]" at bounding box center [431, 130] width 544 height 11
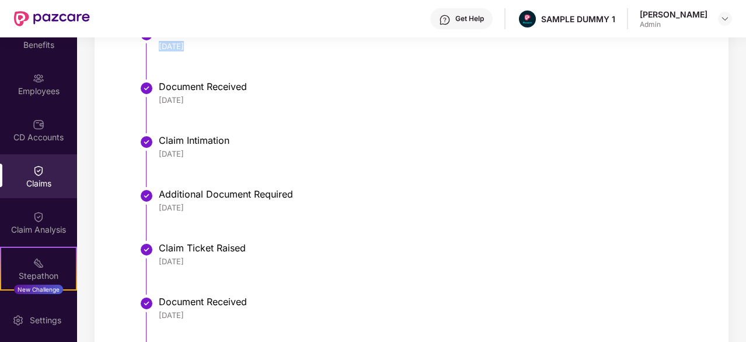
scroll to position [555, 0]
drag, startPoint x: 148, startPoint y: 101, endPoint x: 180, endPoint y: 103, distance: 32.8
click at [180, 103] on li "Document Received [DATE]" at bounding box center [423, 112] width 559 height 54
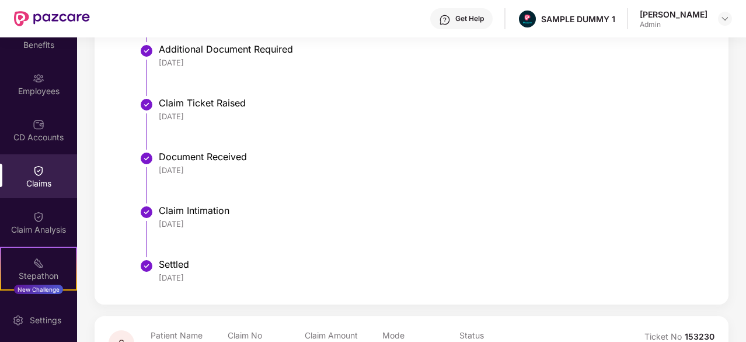
scroll to position [700, 0]
drag, startPoint x: 165, startPoint y: 219, endPoint x: 204, endPoint y: 222, distance: 38.7
click at [204, 222] on div "[DATE]" at bounding box center [431, 224] width 544 height 11
drag, startPoint x: 207, startPoint y: 277, endPoint x: 155, endPoint y: 274, distance: 52.0
click at [155, 274] on li "Settled [DATE]" at bounding box center [423, 277] width 559 height 28
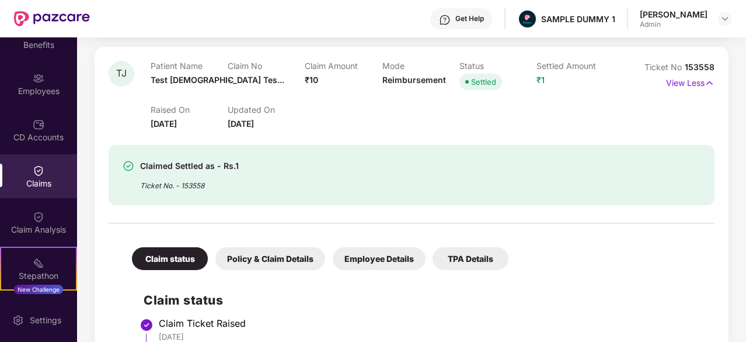
scroll to position [257, 0]
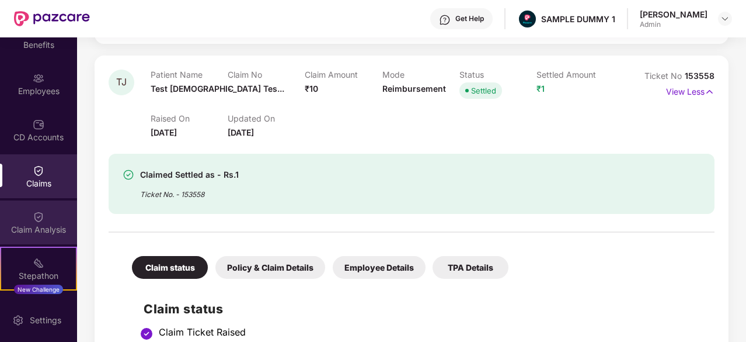
click at [30, 228] on div "Claim Analysis" at bounding box center [38, 230] width 77 height 12
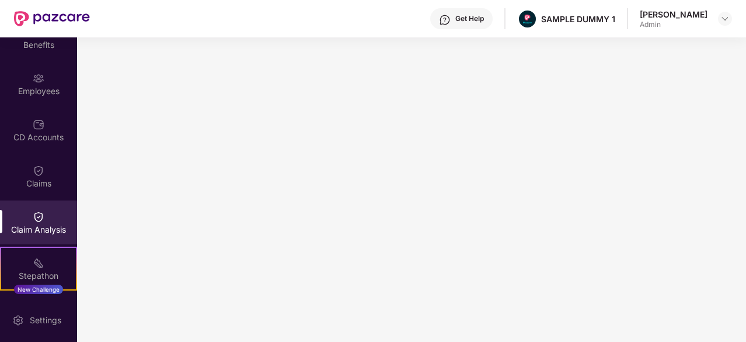
click at [453, 11] on div "Get Help" at bounding box center [461, 18] width 62 height 21
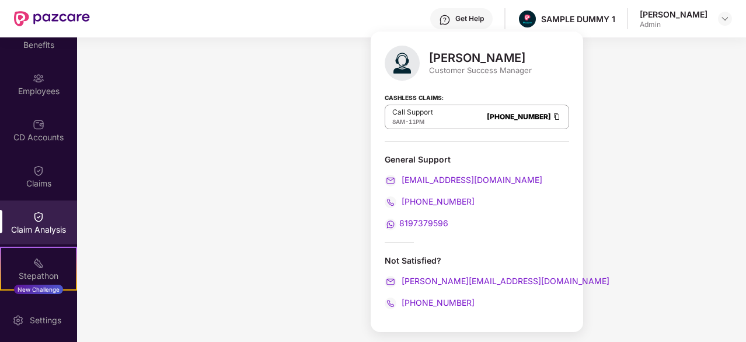
click at [350, 25] on div "Get Help SAMPLE DUMMY 1 [PERSON_NAME] Admin" at bounding box center [411, 18] width 642 height 37
